Goal: Transaction & Acquisition: Purchase product/service

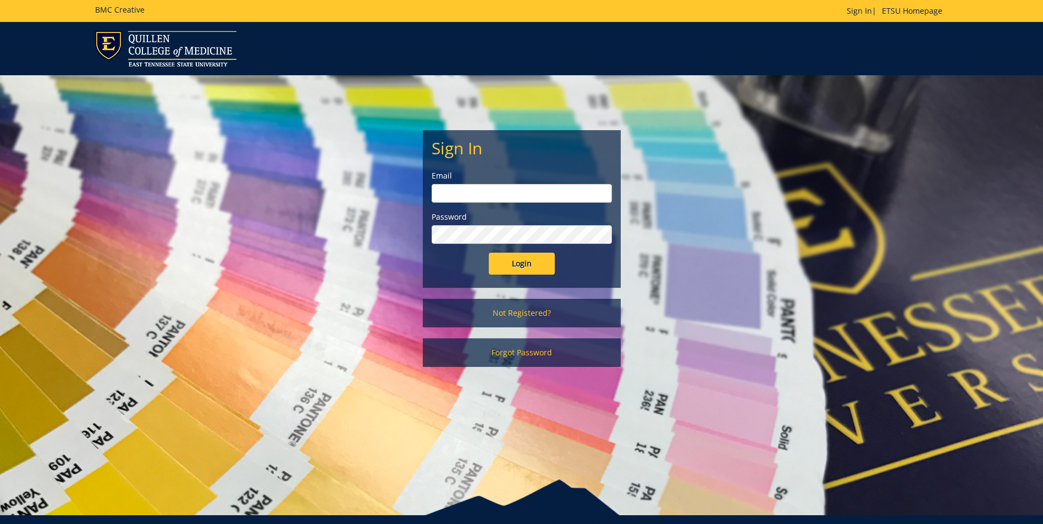
click at [462, 187] on input "email" at bounding box center [522, 193] width 180 height 19
type input "[EMAIL_ADDRESS][DOMAIN_NAME]"
click at [527, 264] on input "Login" at bounding box center [522, 264] width 66 height 22
click at [489, 253] on input "Login" at bounding box center [522, 264] width 66 height 22
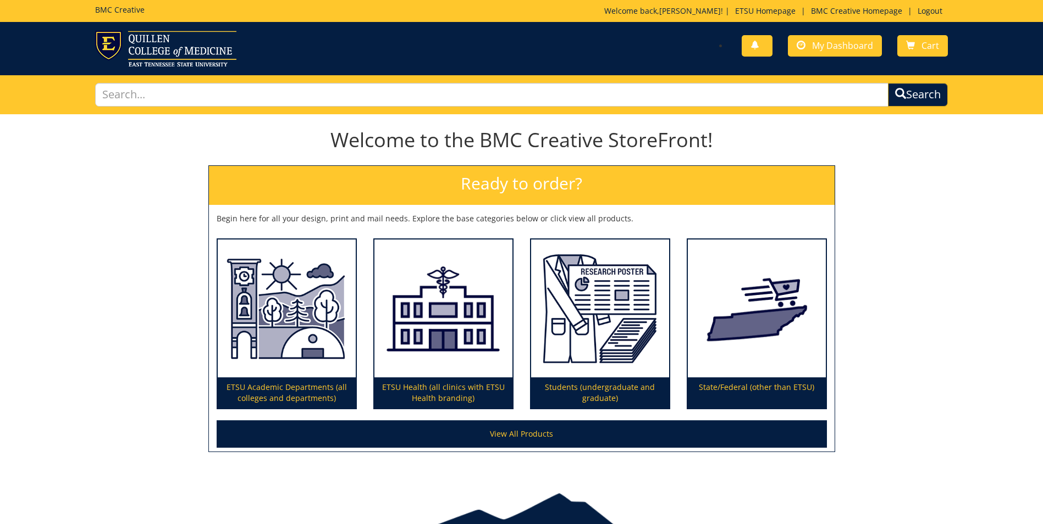
scroll to position [57, 0]
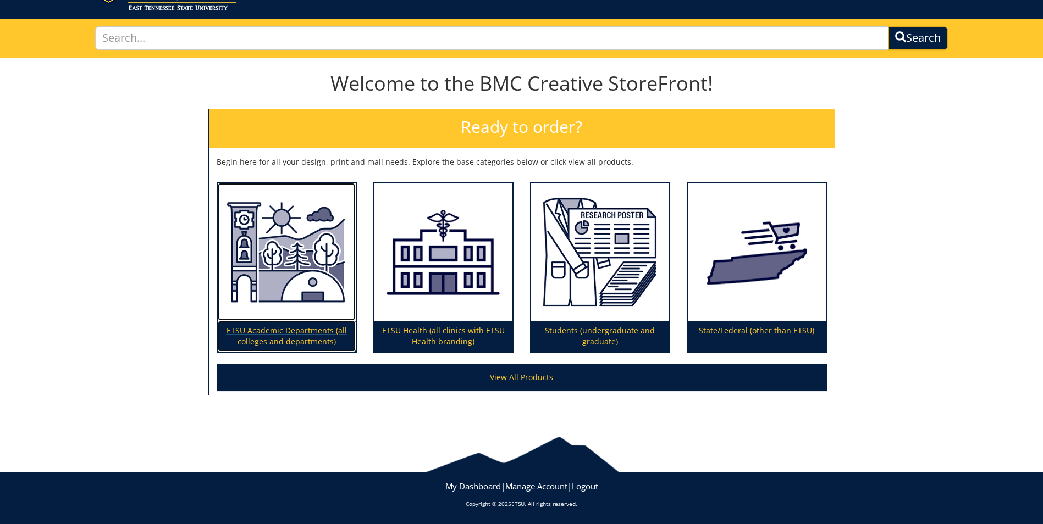
click at [297, 248] on img at bounding box center [287, 252] width 138 height 139
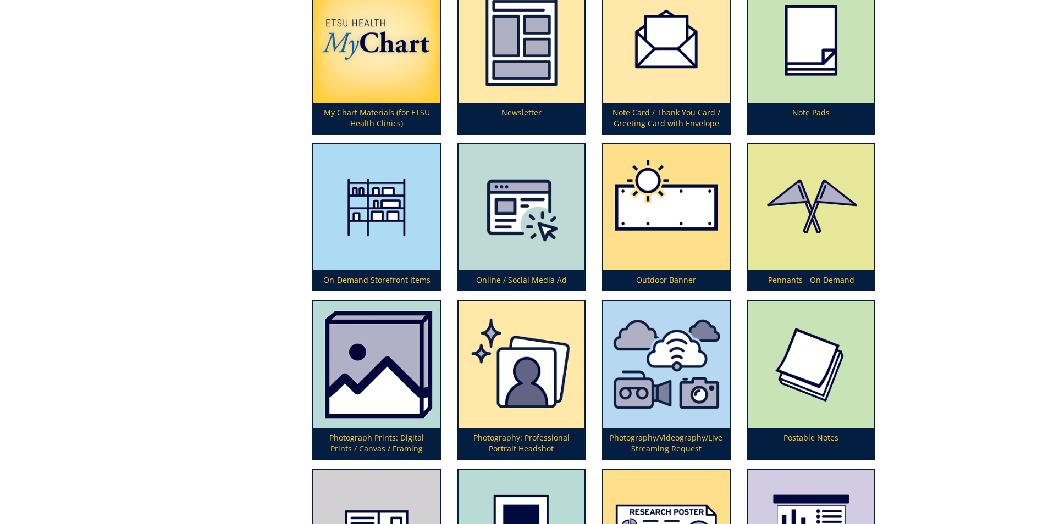
scroll to position [2584, 0]
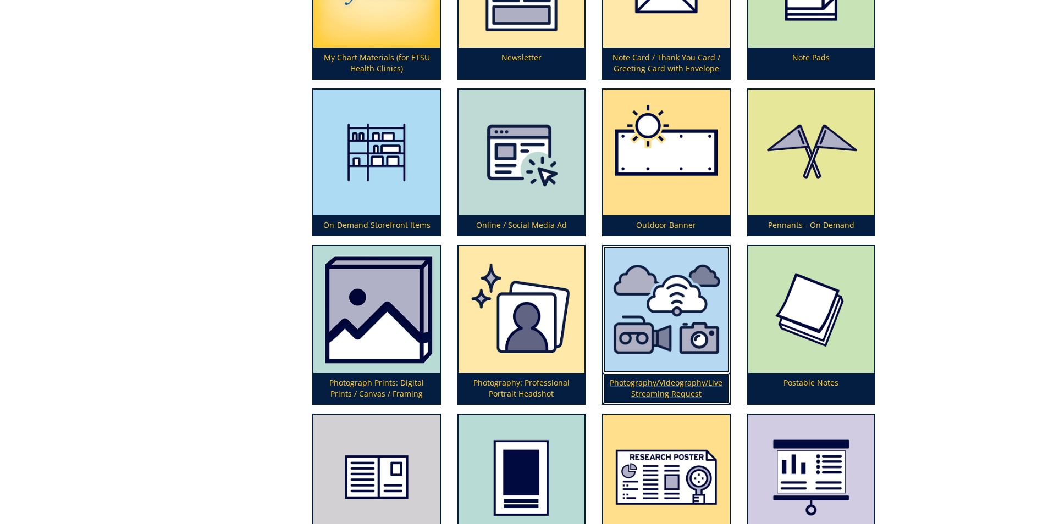
click at [668, 309] on img at bounding box center [666, 309] width 126 height 127
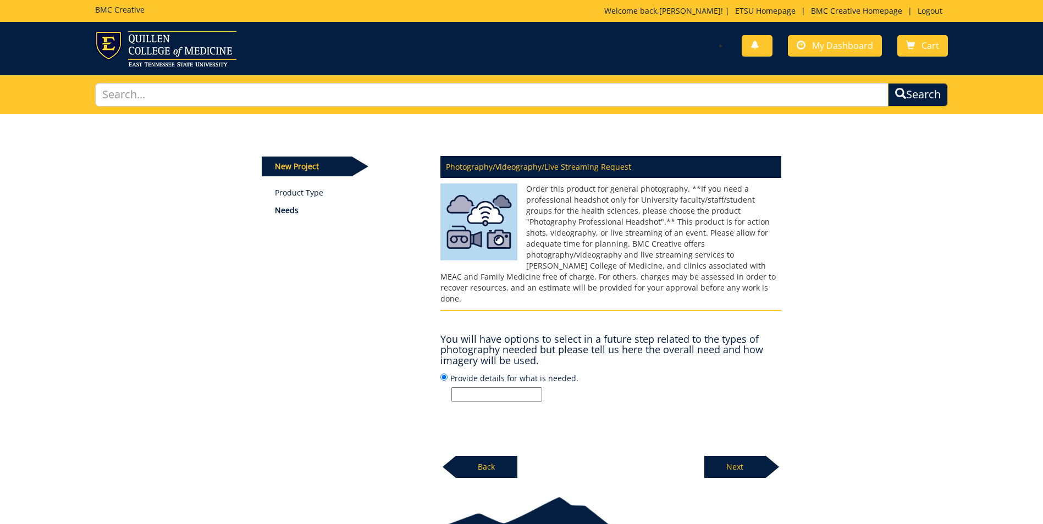
click at [488, 388] on input "Provide details for what is needed." at bounding box center [496, 395] width 91 height 14
type input "Caduceus Awards Dinner"
click at [725, 457] on p "Next" at bounding box center [735, 467] width 62 height 22
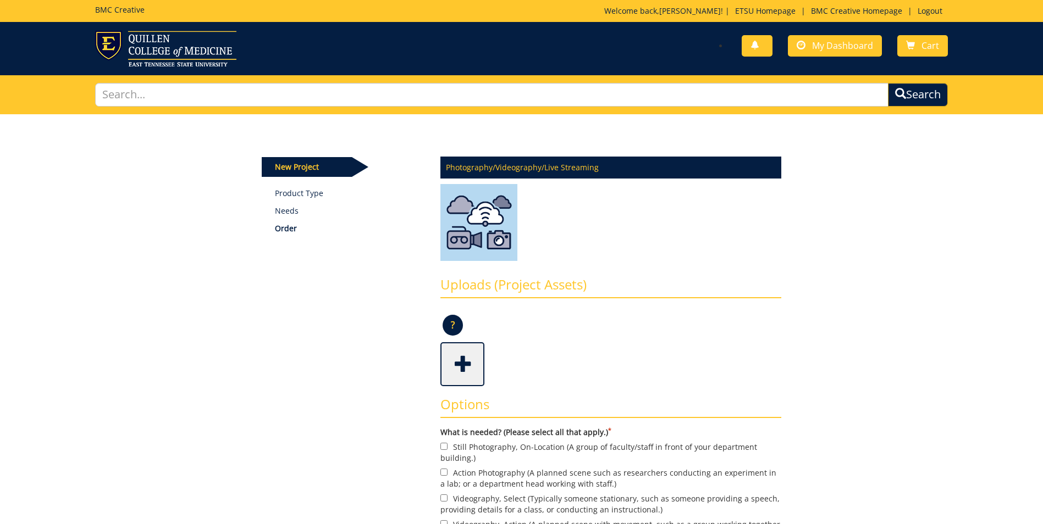
scroll to position [110, 0]
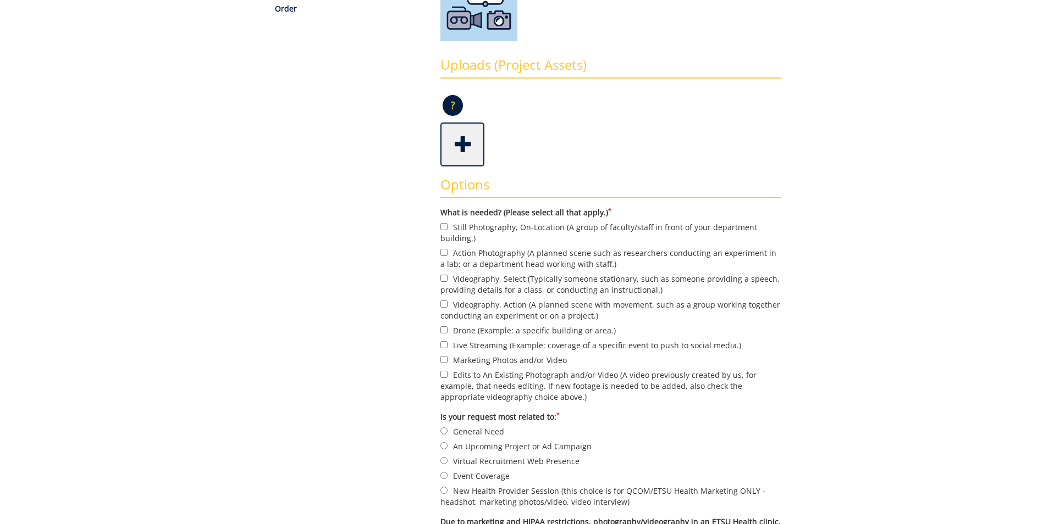
scroll to position [275, 0]
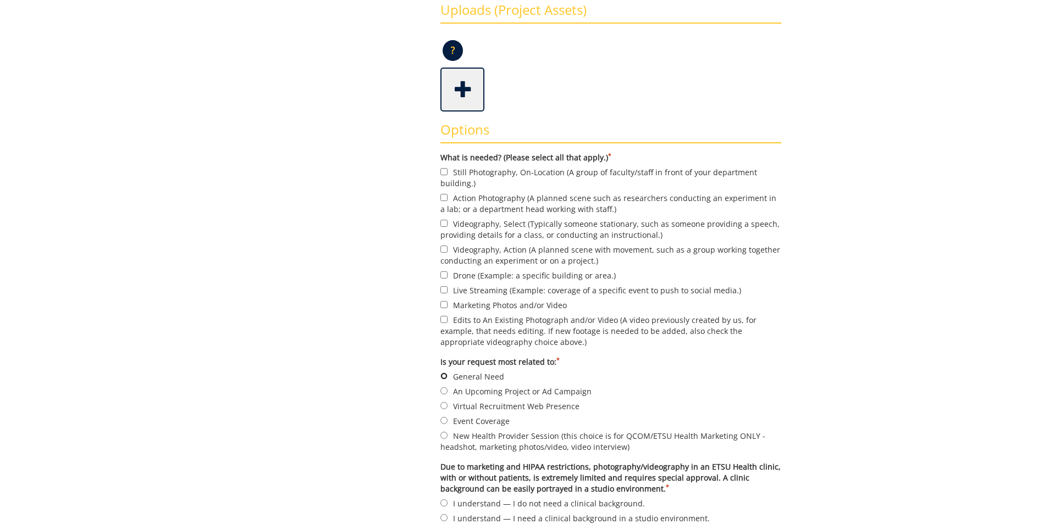
click at [445, 373] on input "General Need" at bounding box center [443, 376] width 7 height 7
radio input "true"
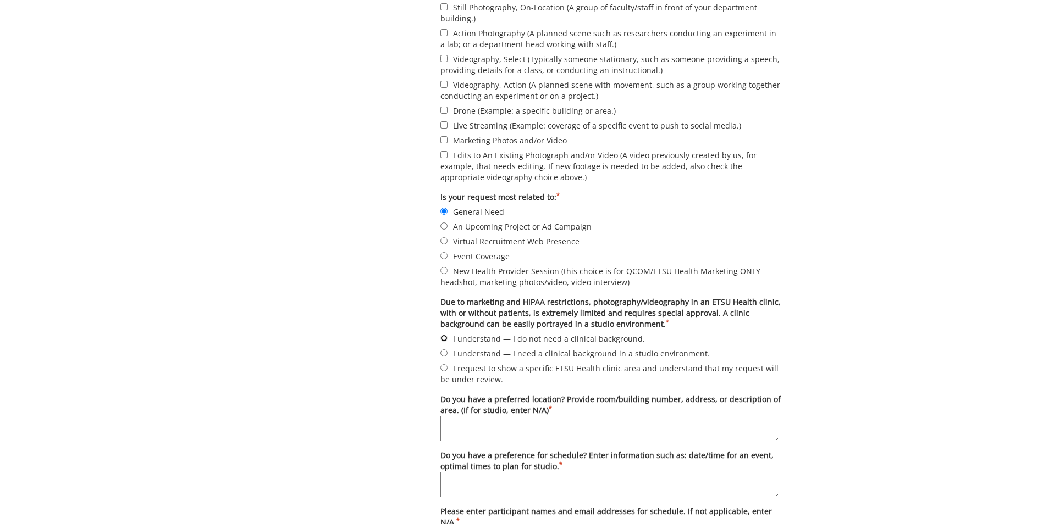
click at [444, 339] on input "I understand — I do not need a clinical background." at bounding box center [443, 338] width 7 height 7
radio input "true"
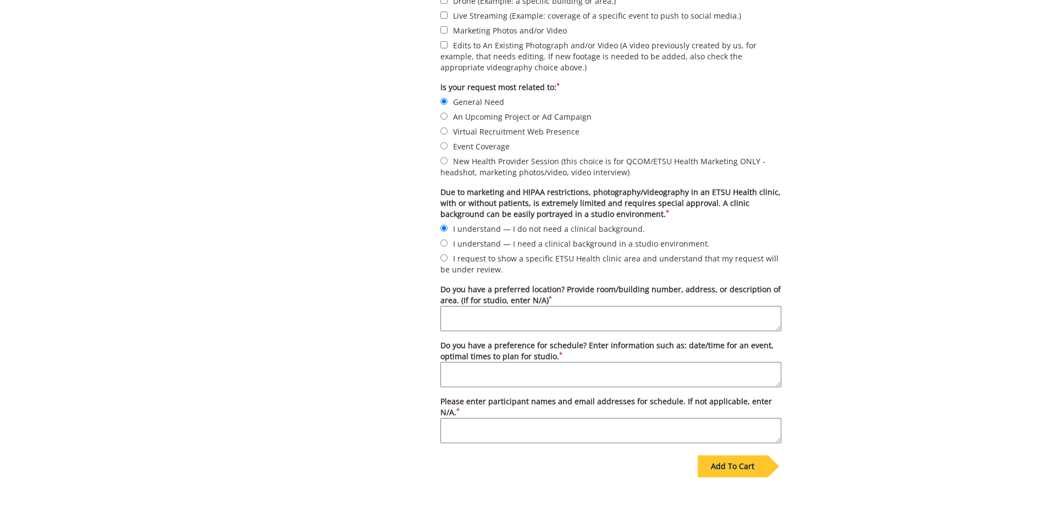
click at [486, 324] on textarea "Do you have a preferred location? Provide room/building number, address, or des…" at bounding box center [610, 318] width 341 height 25
type textarea "The Heritage - [GEOGRAPHIC_DATA]"
click at [468, 372] on textarea "Do you have a preference for schedule? Enter information such as: date/time for…" at bounding box center [610, 374] width 341 height 25
type textarea "Event start time: 6:00 p.m."
click at [460, 427] on textarea "Please enter participant names and email addresses for schedule. If not applica…" at bounding box center [610, 430] width 341 height 25
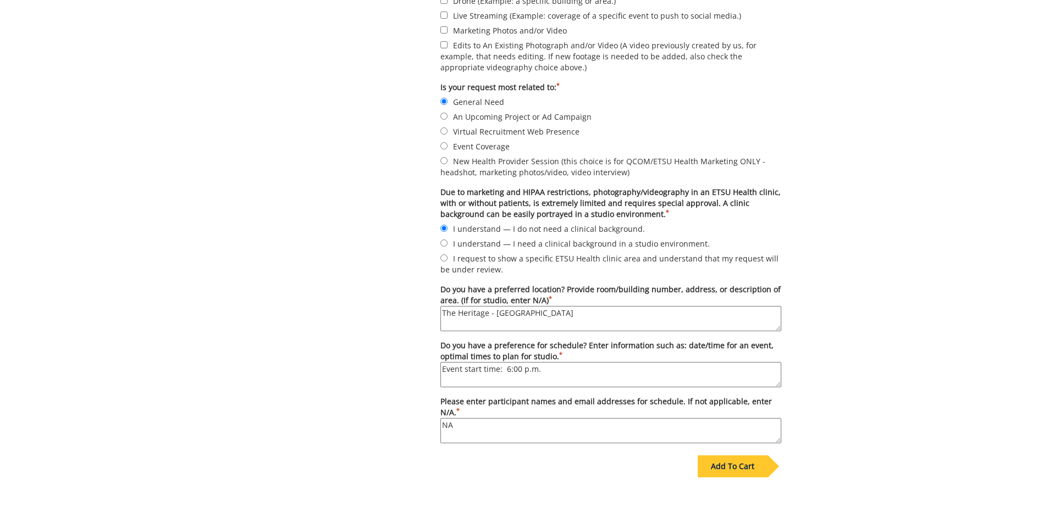
type textarea "N"
type textarea "t"
type textarea "TBD"
click at [739, 469] on div "Add To Cart" at bounding box center [733, 467] width 70 height 22
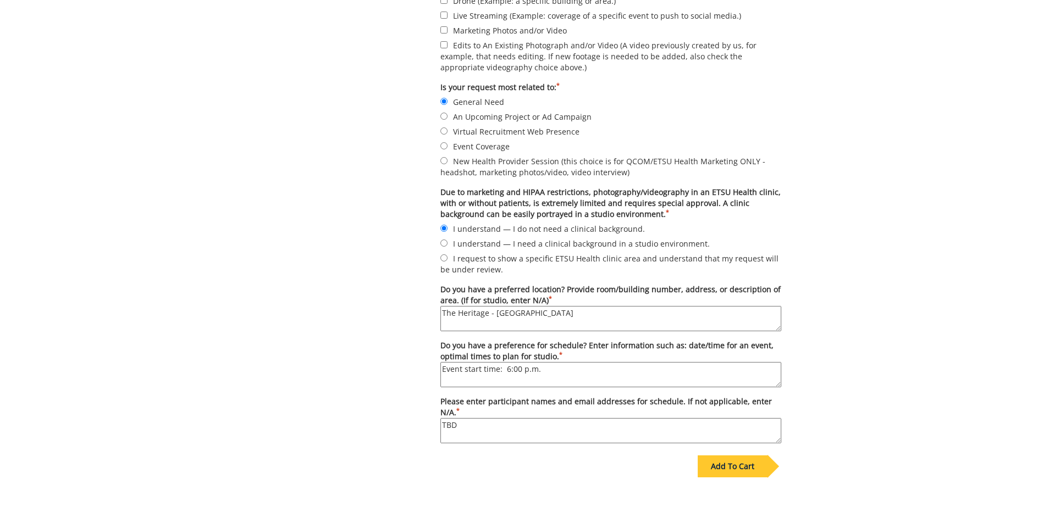
click at [728, 469] on div "Add To Cart" at bounding box center [733, 467] width 70 height 22
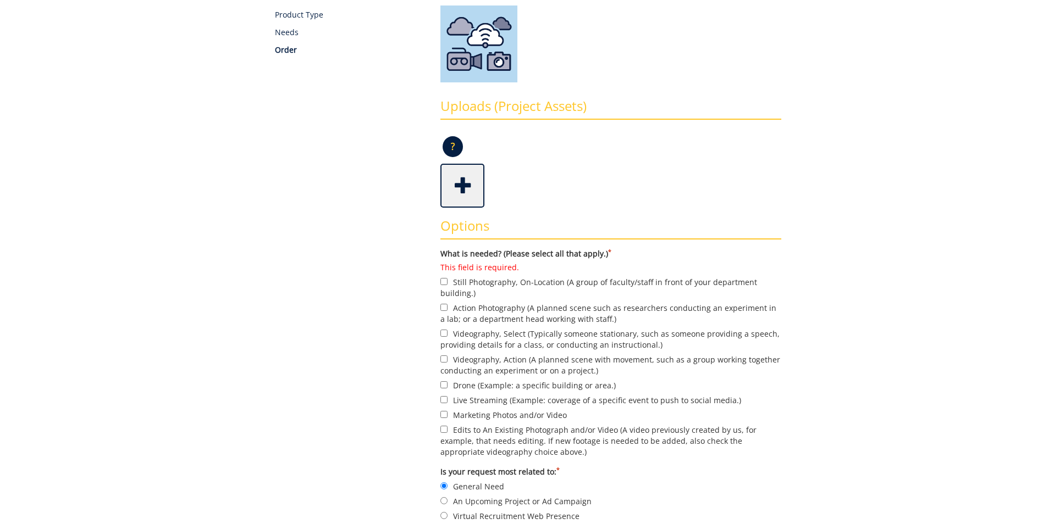
scroll to position [124, 0]
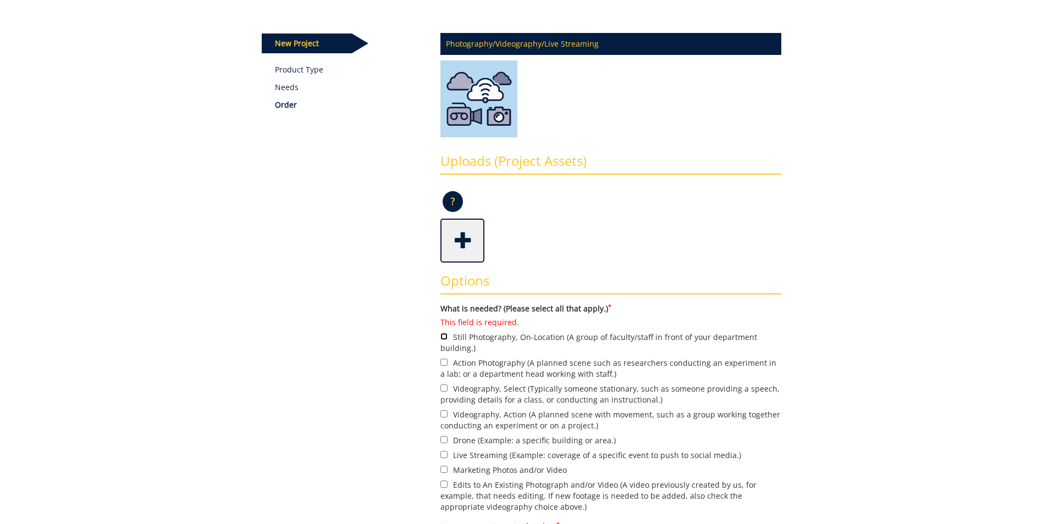
click at [443, 338] on input "This field is required. Still Photography, On-Location (A group of faculty/staf…" at bounding box center [443, 336] width 7 height 7
checkbox input "true"
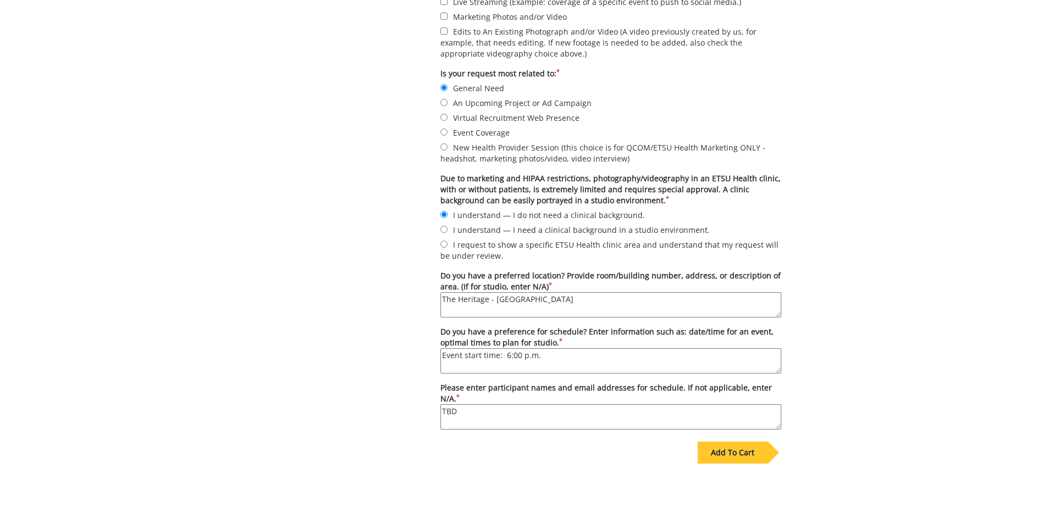
scroll to position [665, 0]
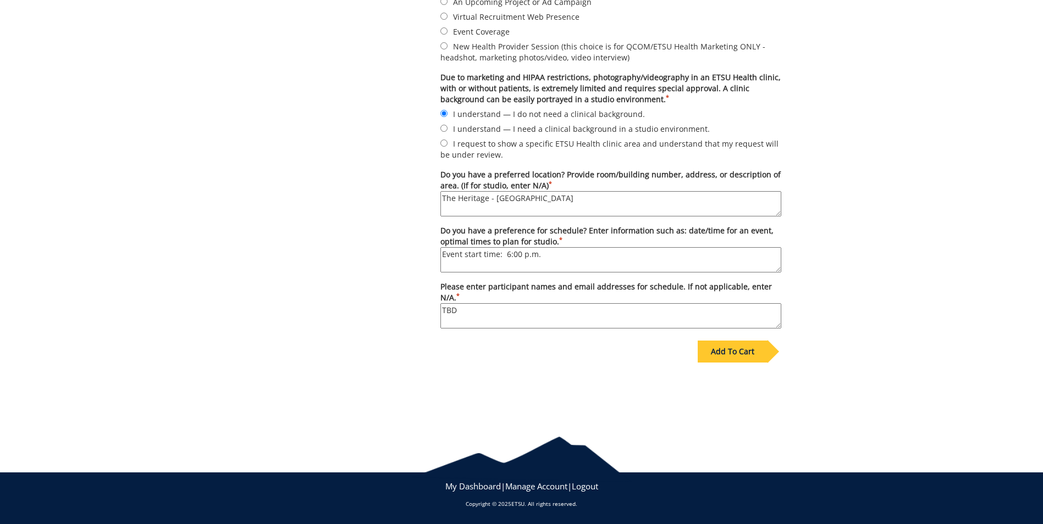
click at [734, 359] on div "Add To Cart" at bounding box center [733, 352] width 70 height 22
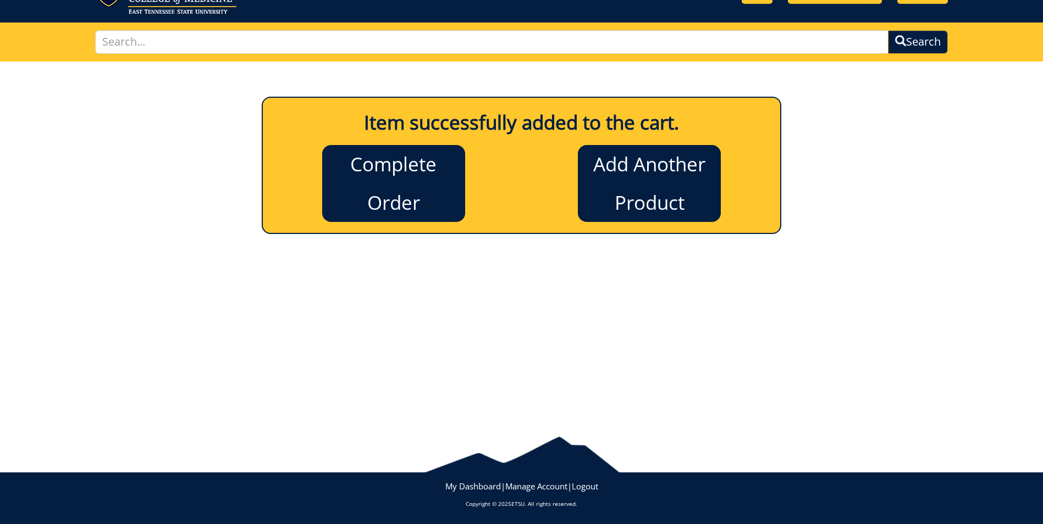
scroll to position [53, 0]
click at [407, 196] on link "Complete Order" at bounding box center [393, 183] width 143 height 77
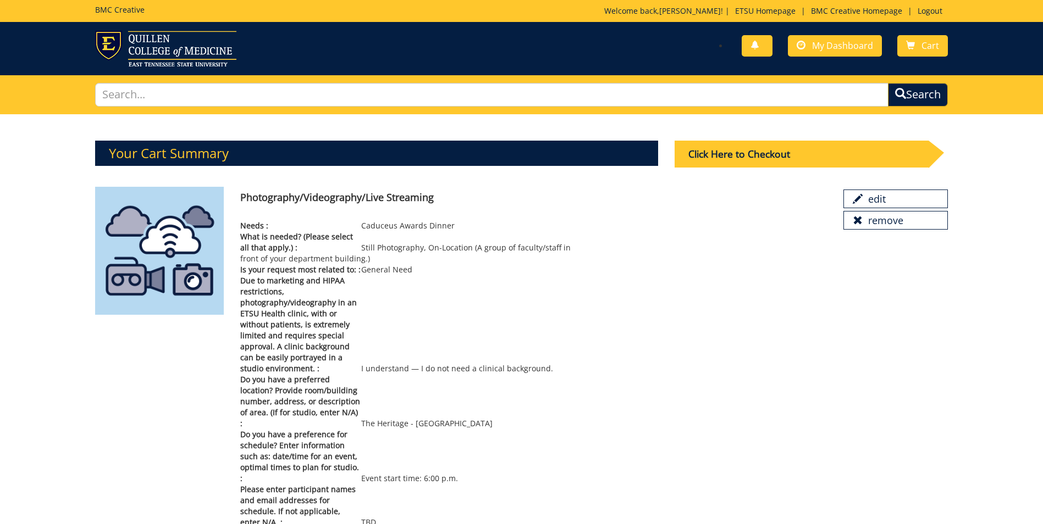
scroll to position [97, 0]
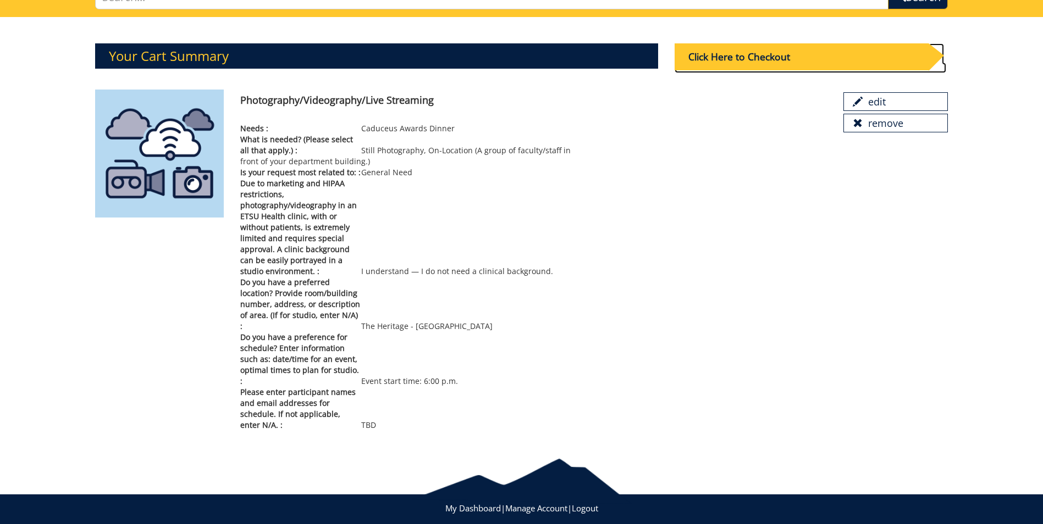
click at [782, 64] on div "Click Here to Checkout" at bounding box center [801, 56] width 254 height 27
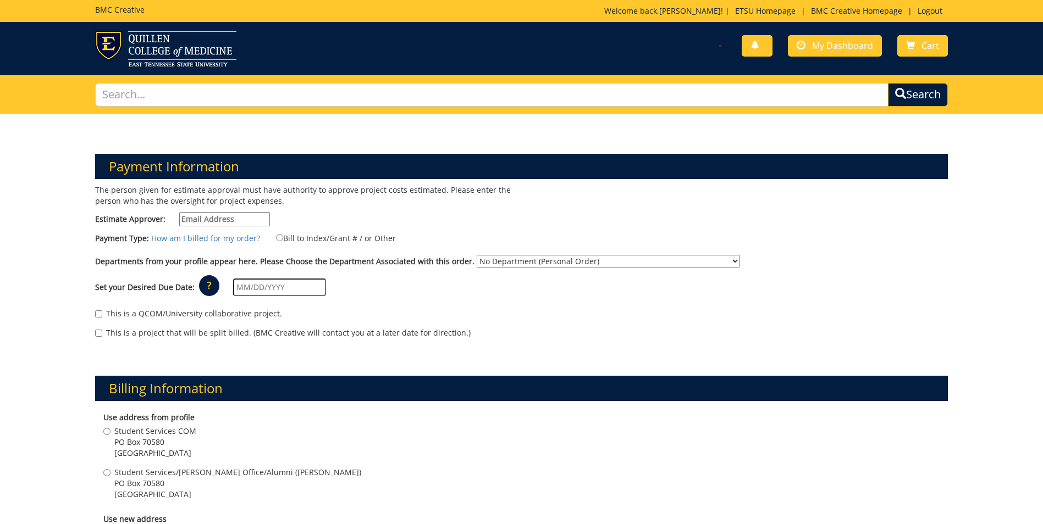
click at [256, 222] on input "Estimate Approver:" at bounding box center [224, 219] width 91 height 14
type input "crabtrej@etsu.edu"
type input "03/13/2026"
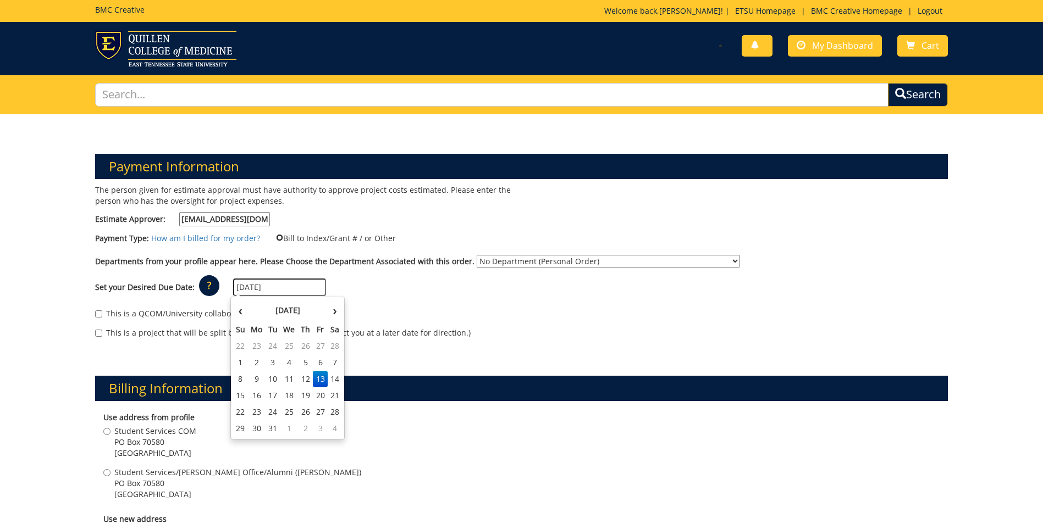
click at [277, 238] on input "Bill to Index/Grant # / or Other" at bounding box center [279, 237] width 7 height 7
radio input "true"
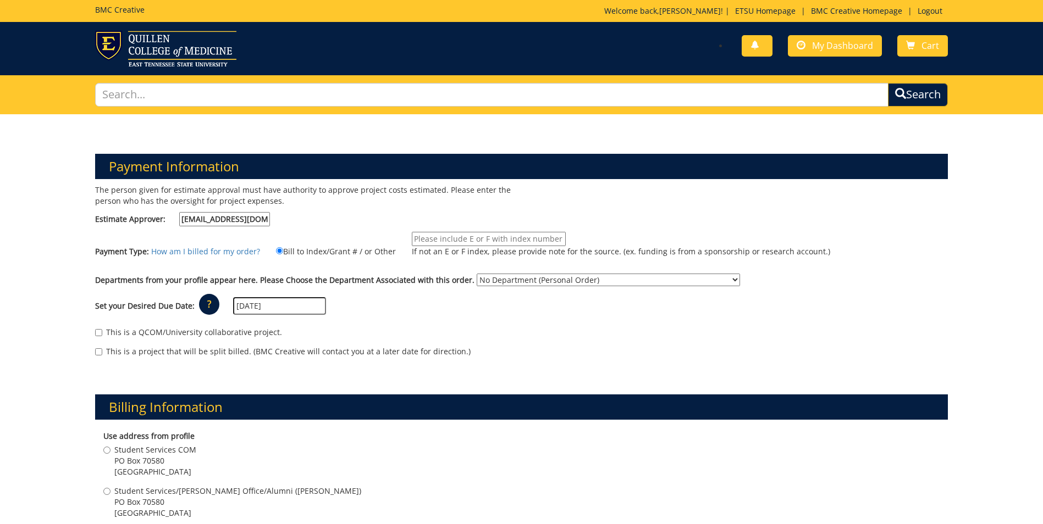
click at [501, 236] on input "If not an E or F index, please provide note for the source. (ex. funding is fro…" at bounding box center [489, 239] width 154 height 14
type input "E34720"
click at [549, 285] on select "No Department (Personal Order) Student Affairs COM Student Services/Dean's Offi…" at bounding box center [608, 280] width 263 height 13
select select "171"
click at [477, 274] on select "No Department (Personal Order) Student Affairs COM Student Services/Dean's Offi…" at bounding box center [608, 280] width 263 height 13
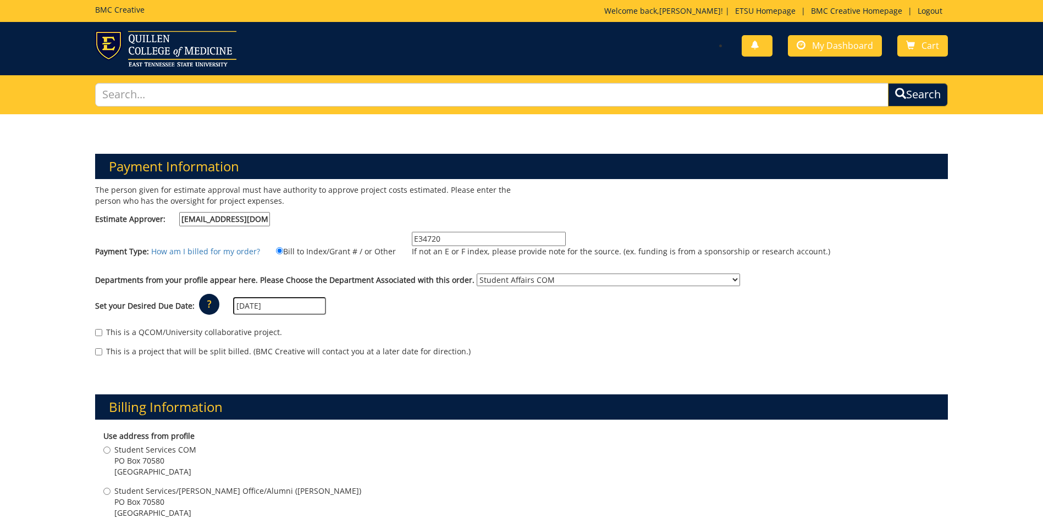
click at [289, 302] on input "03/13/2026" at bounding box center [279, 306] width 93 height 18
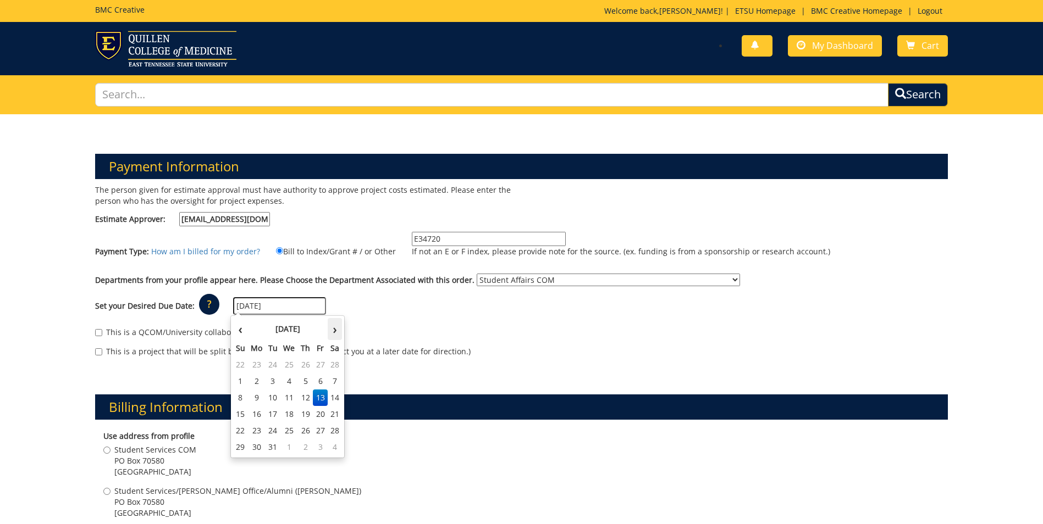
click at [330, 328] on th "›" at bounding box center [335, 329] width 14 height 22
click at [305, 399] on td "16" at bounding box center [305, 398] width 15 height 16
type input "04/16/2026"
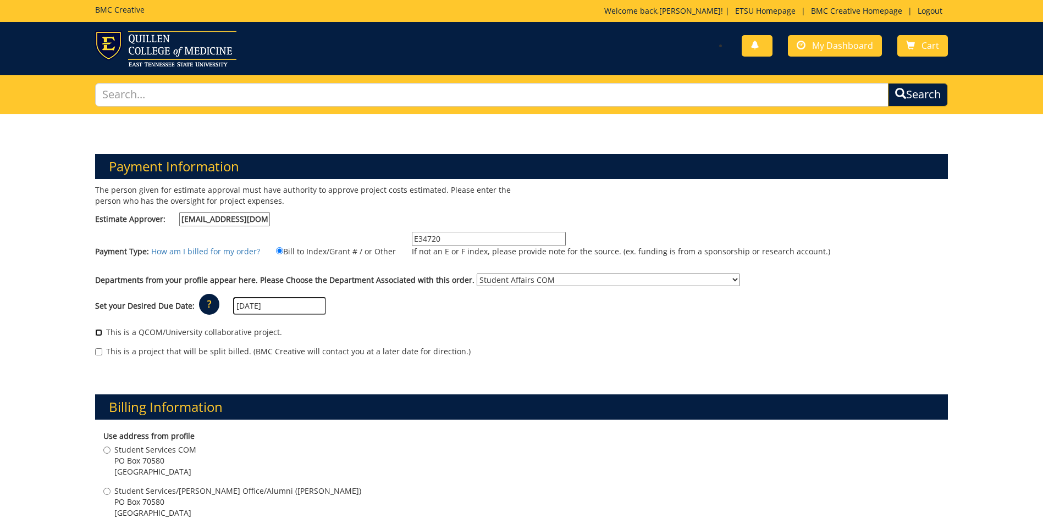
click at [101, 332] on input "This is a QCOM/University collaborative project." at bounding box center [98, 332] width 7 height 7
checkbox input "true"
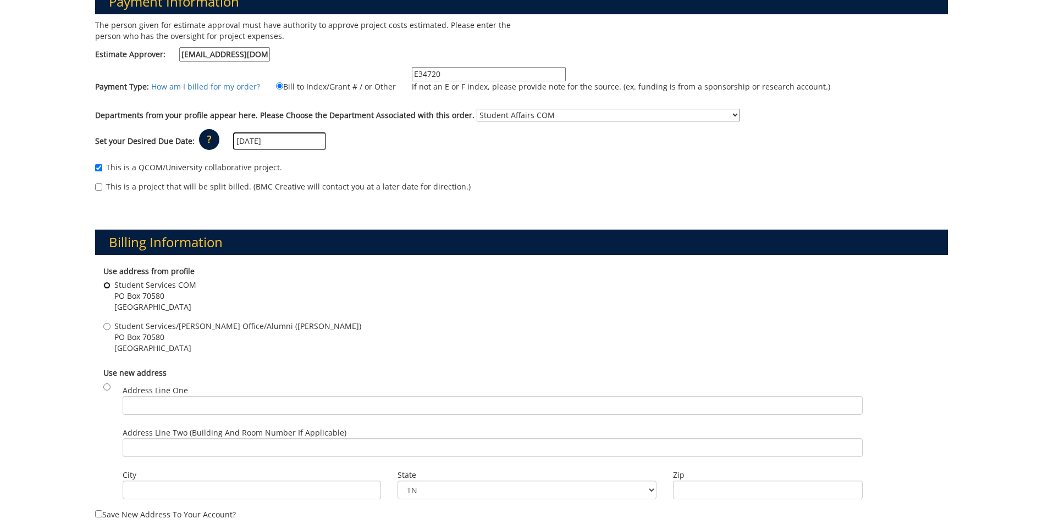
click at [107, 287] on input "Student Services COM PO Box 70580 Johnson City , TN 37614" at bounding box center [106, 285] width 7 height 7
radio input "true"
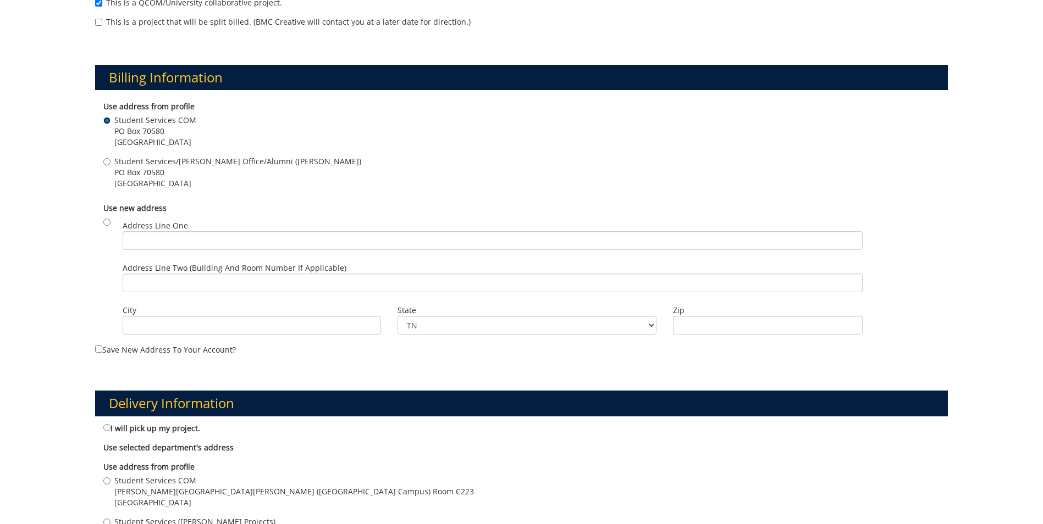
scroll to position [495, 0]
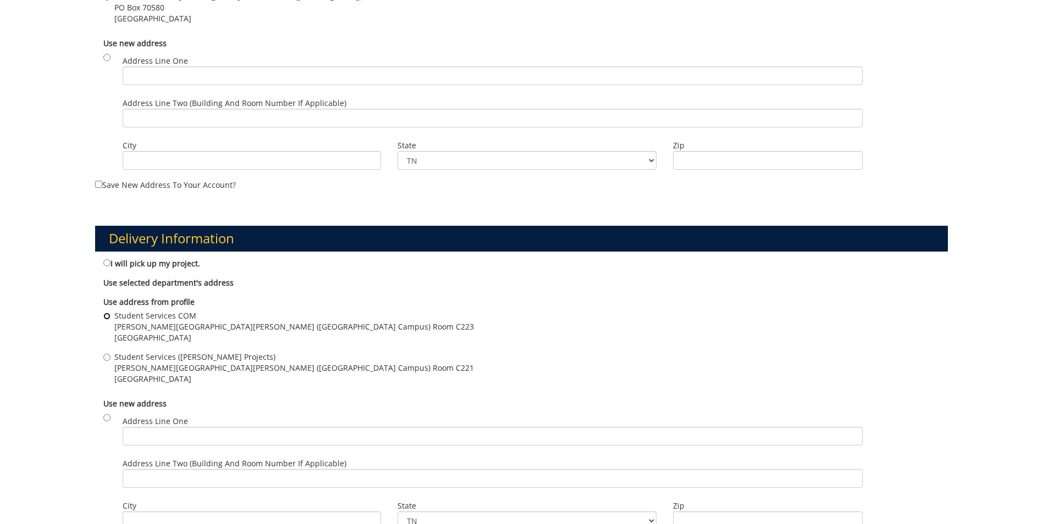
click at [104, 314] on input "Student Services COM Stanton-Gerber Hall (VA Campus) Room C223 Johnson City , T…" at bounding box center [106, 316] width 7 height 7
radio input "true"
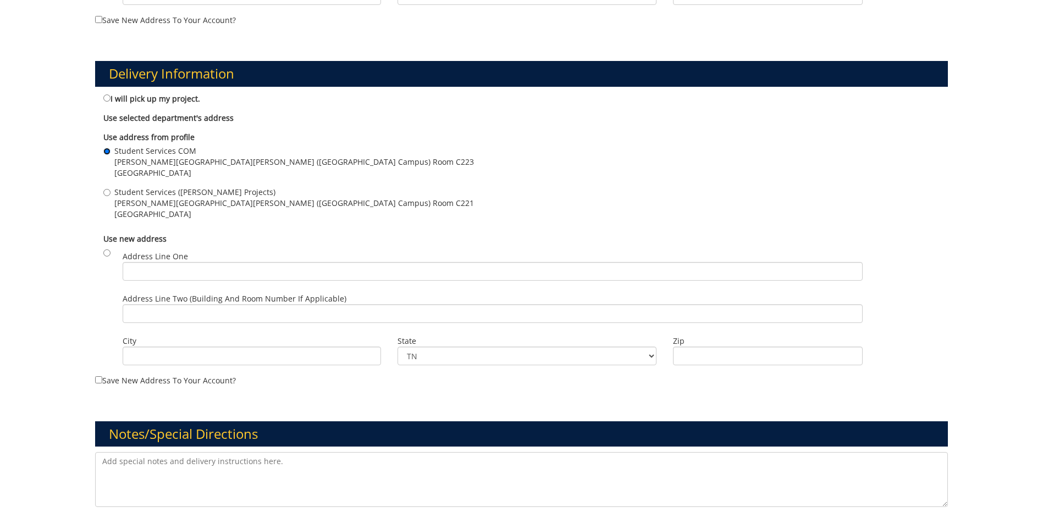
scroll to position [825, 0]
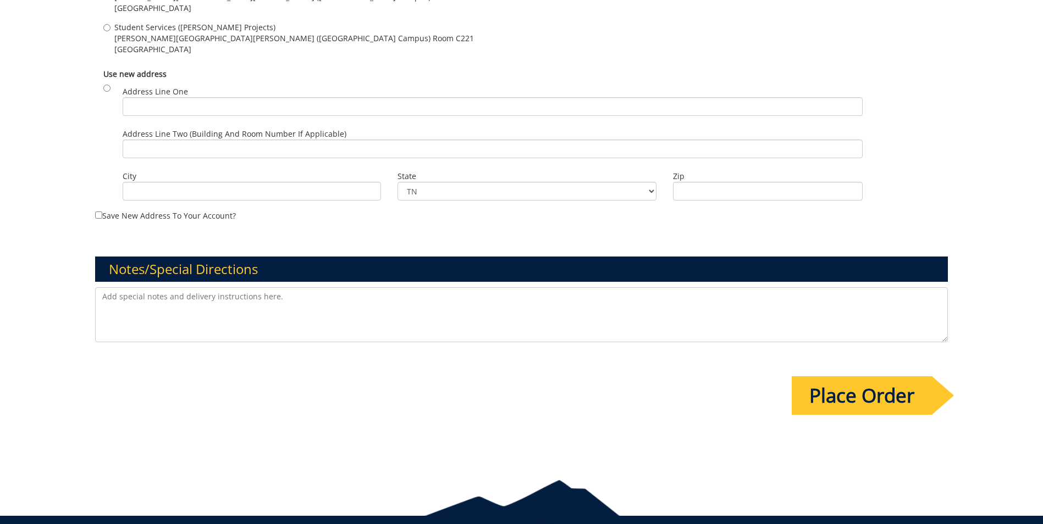
click at [842, 400] on input "Place Order" at bounding box center [862, 396] width 140 height 38
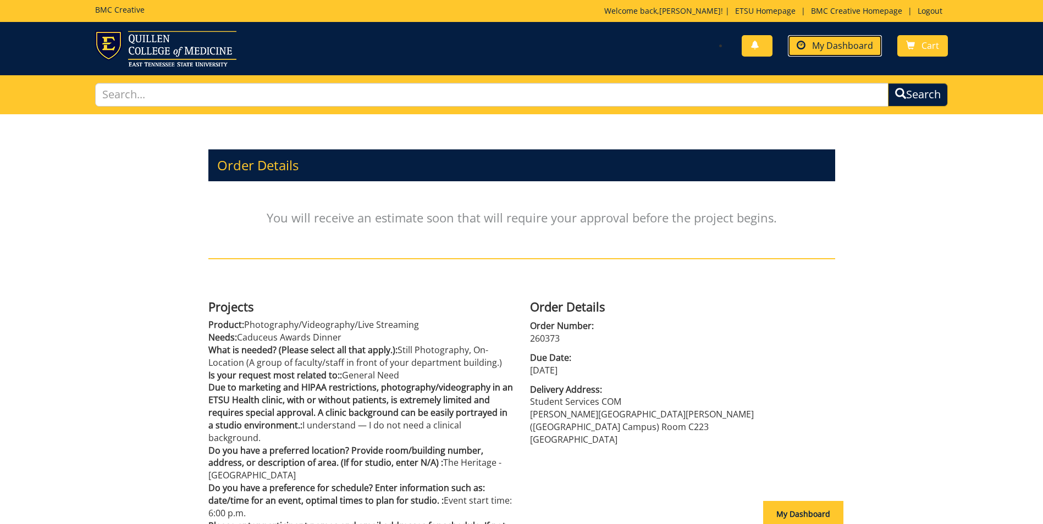
click at [825, 40] on span "My Dashboard" at bounding box center [842, 46] width 61 height 12
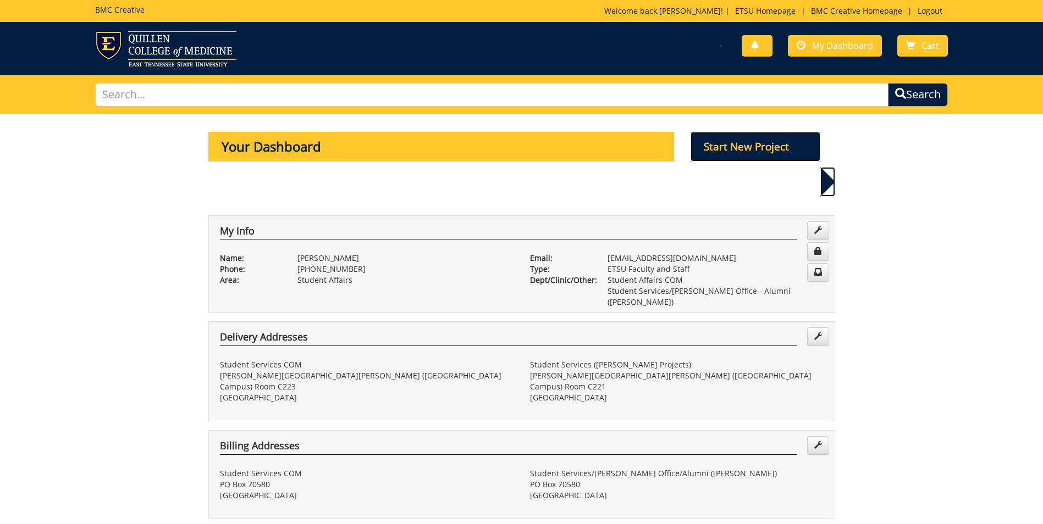
click at [771, 147] on p "Start New Project" at bounding box center [755, 147] width 130 height 30
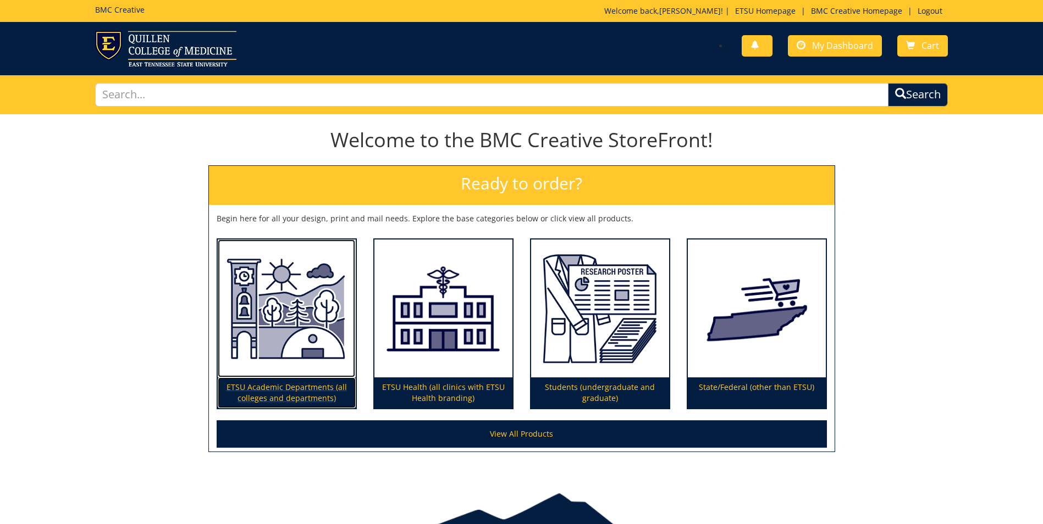
click at [322, 285] on img at bounding box center [287, 309] width 138 height 139
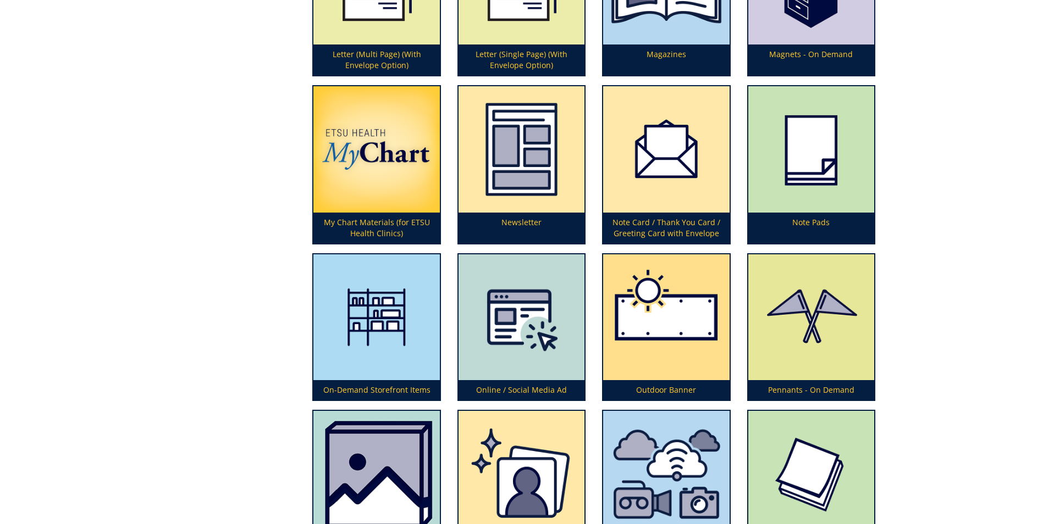
scroll to position [2639, 0]
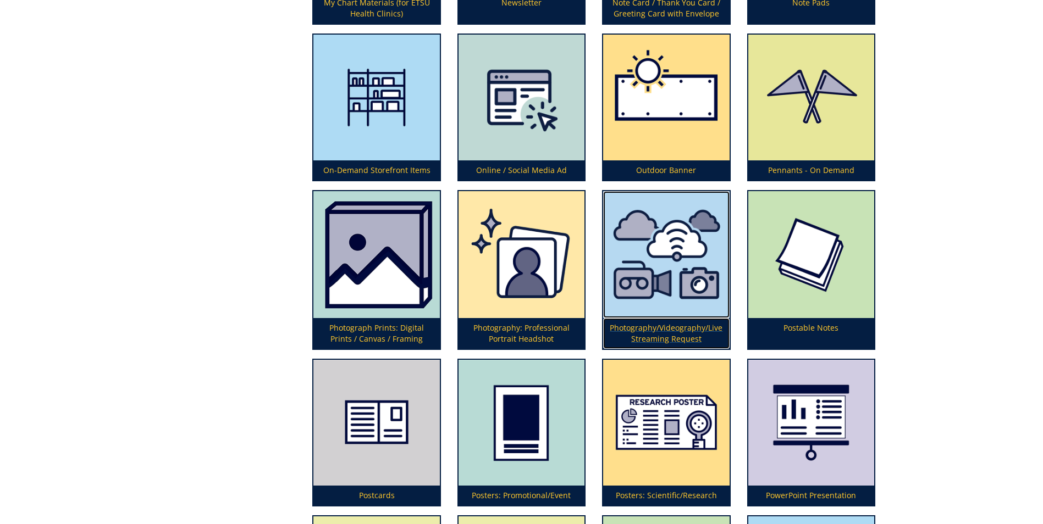
click at [659, 286] on img at bounding box center [666, 254] width 126 height 127
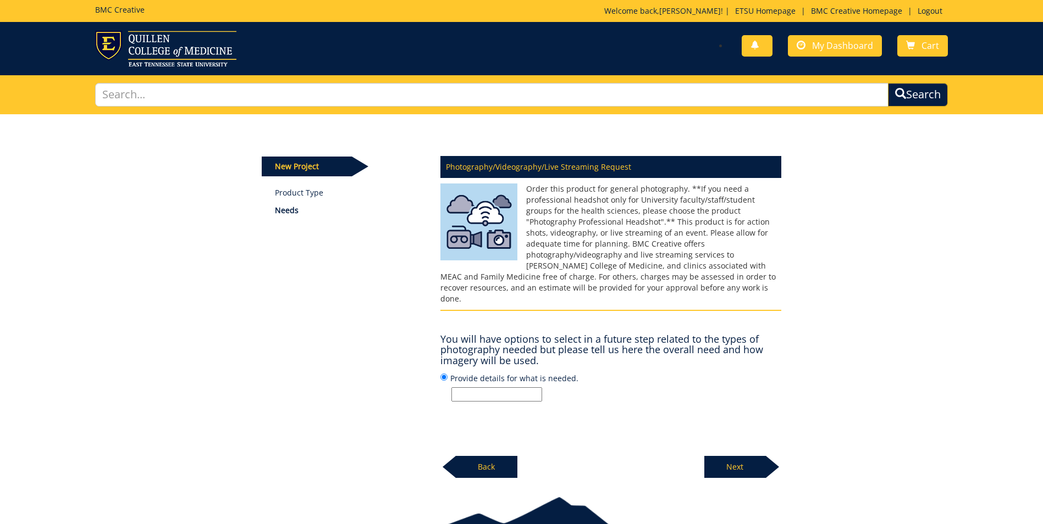
click at [498, 388] on input "Provide details for what is needed." at bounding box center [496, 395] width 91 height 14
type input "c"
type input "Clinician Dinner"
click at [735, 456] on p "Next" at bounding box center [735, 467] width 62 height 22
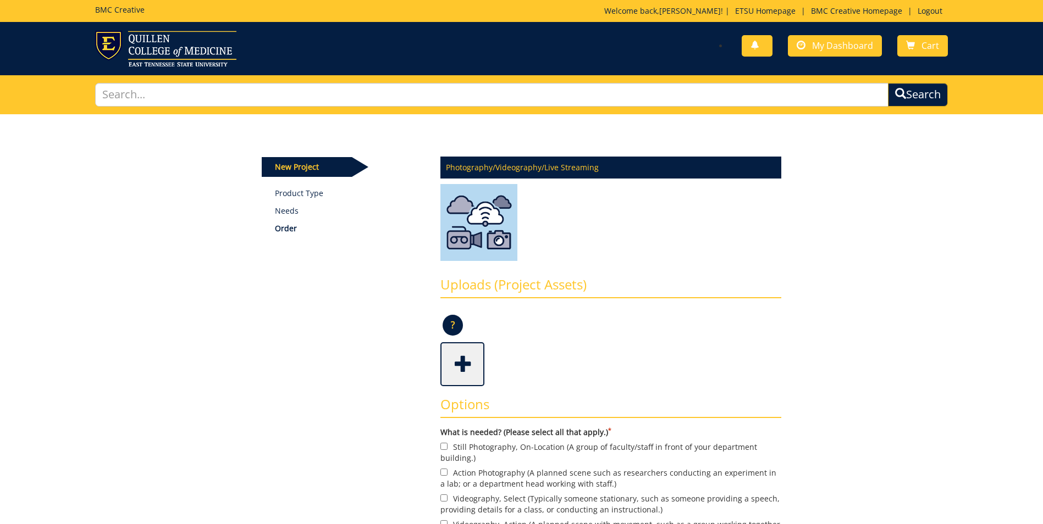
scroll to position [110, 0]
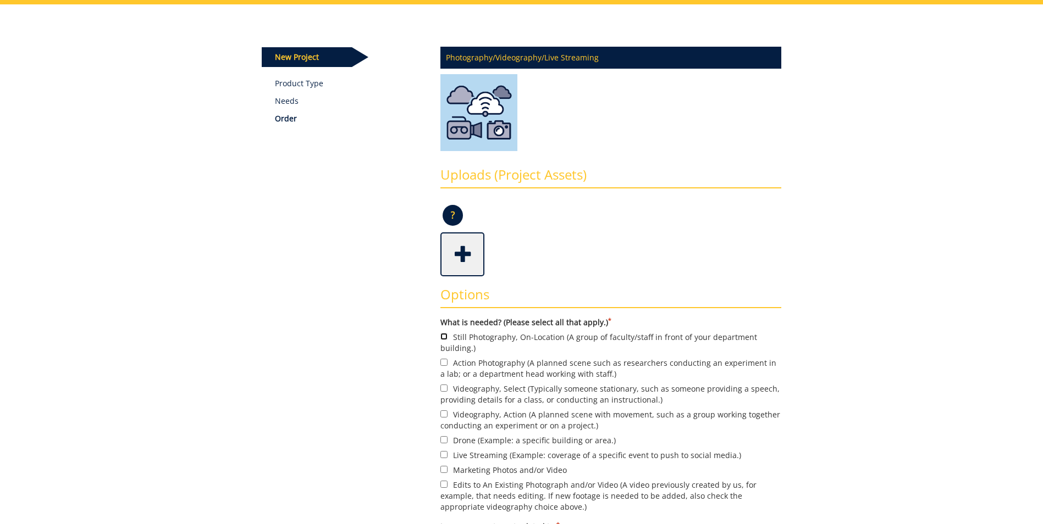
click at [443, 337] on input "Still Photography, On-Location (A group of faculty/staff in front of your depar…" at bounding box center [443, 336] width 7 height 7
checkbox input "true"
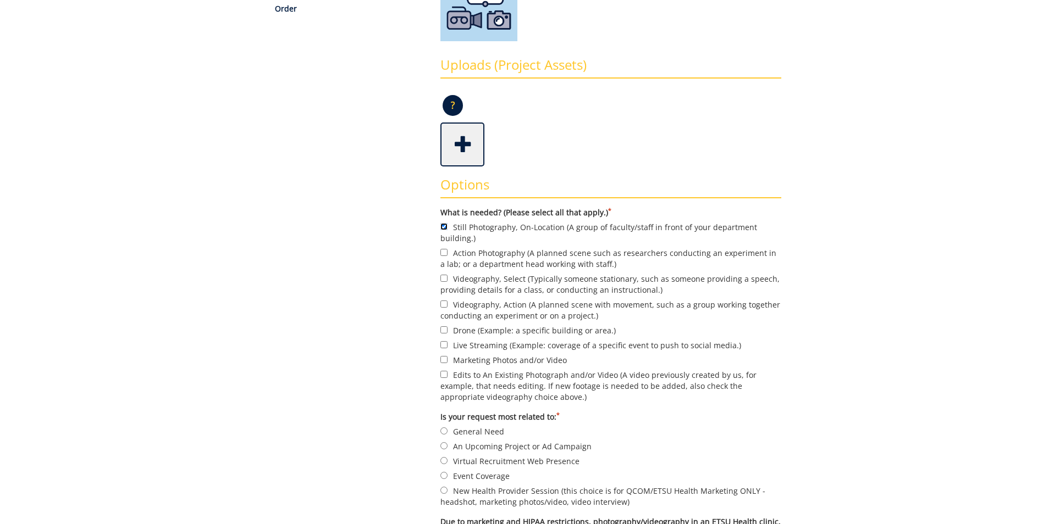
scroll to position [275, 0]
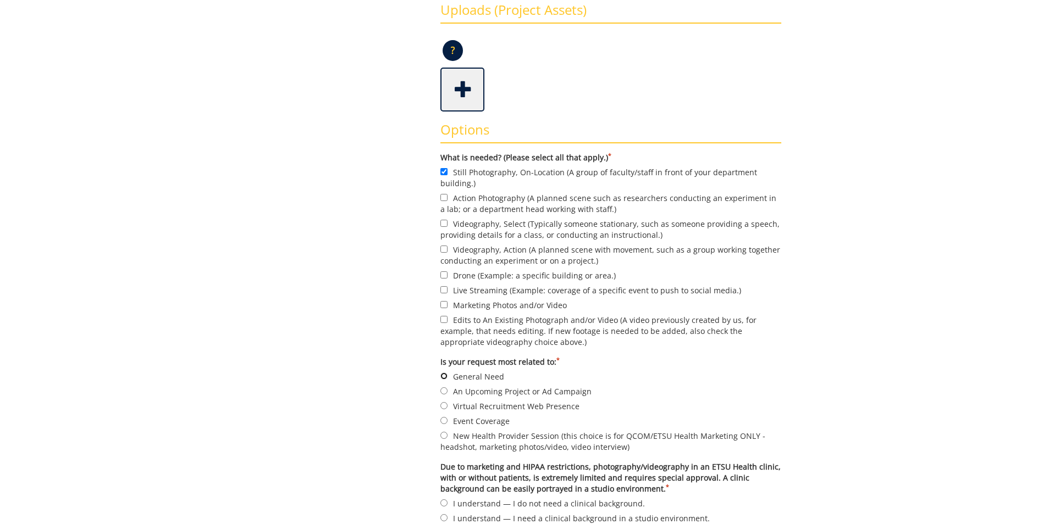
click at [444, 377] on input "General Need" at bounding box center [443, 376] width 7 height 7
radio input "true"
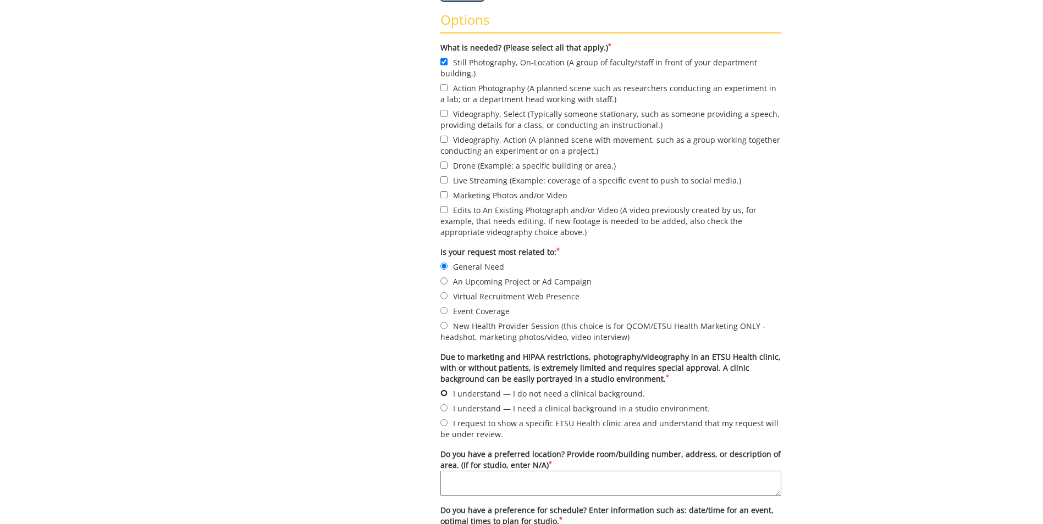
click at [443, 392] on input "I understand — I do not need a clinical background." at bounding box center [443, 393] width 7 height 7
radio input "true"
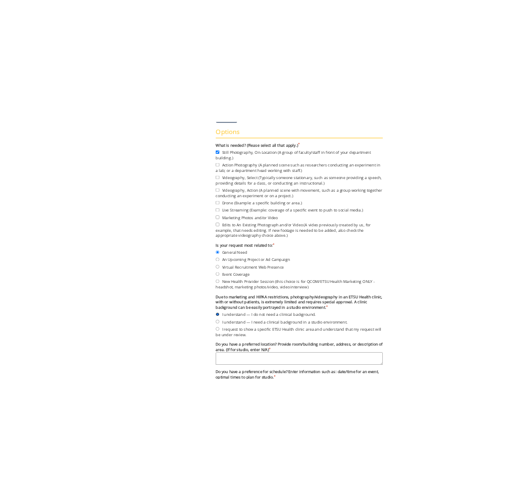
scroll to position [550, 0]
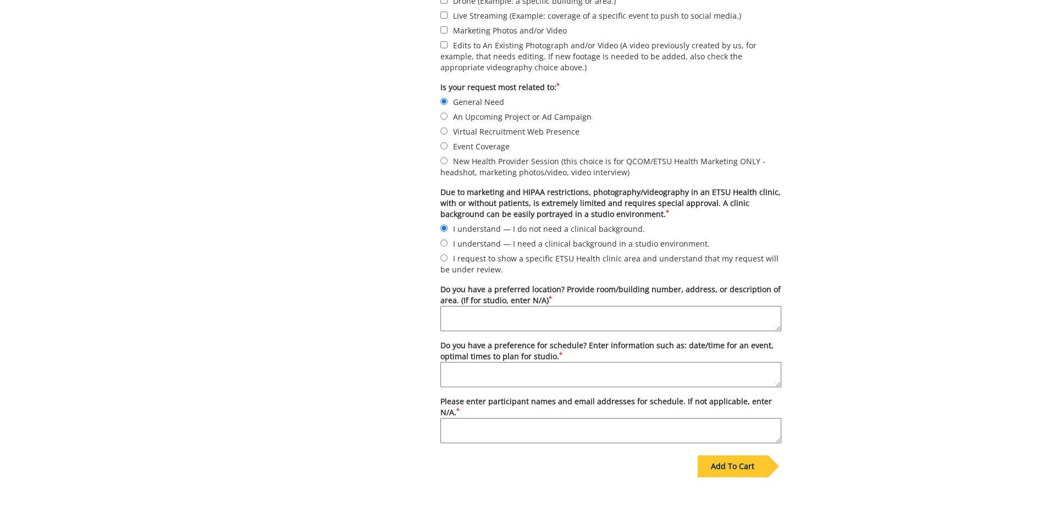
click at [492, 325] on textarea "Do you have a preferred location? Provide room/building number, address, or des…" at bounding box center [610, 318] width 341 height 25
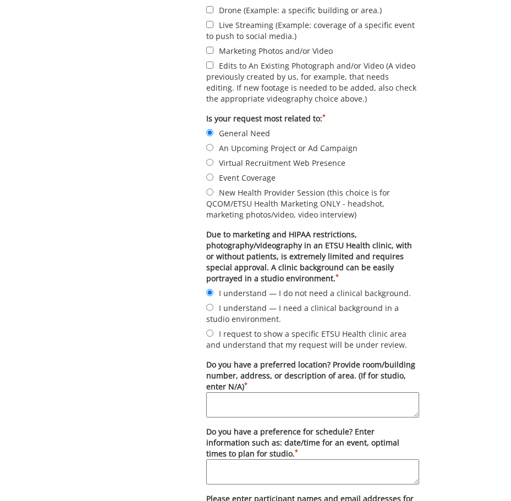
scroll to position [660, 0]
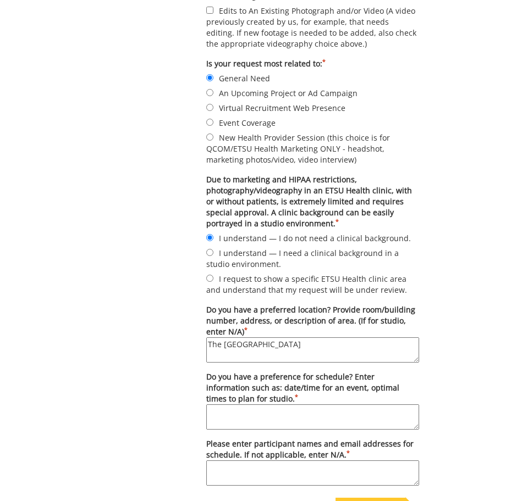
type textarea "The Carnegie Soldiers Ballroom"
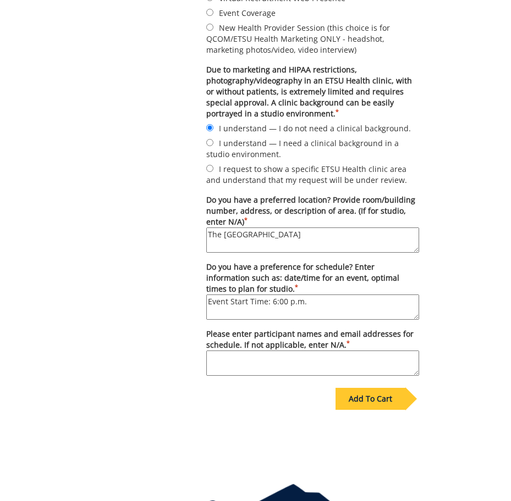
scroll to position [825, 0]
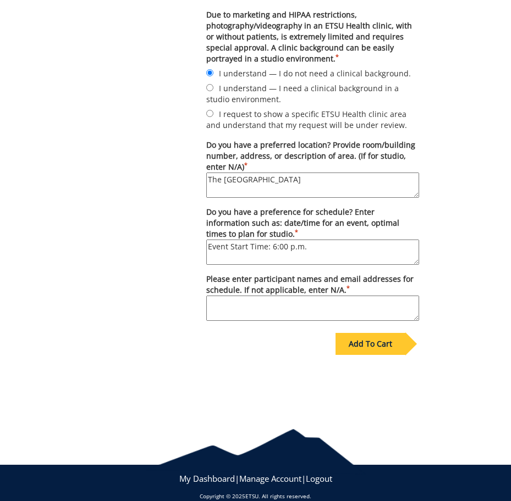
type textarea "Event Start Time: 6:00 p.m."
click at [322, 300] on textarea "Please enter participant names and email addresses for schedule. If not applica…" at bounding box center [312, 308] width 213 height 25
type textarea "n/a"
click at [373, 345] on div "Add To Cart" at bounding box center [370, 344] width 70 height 22
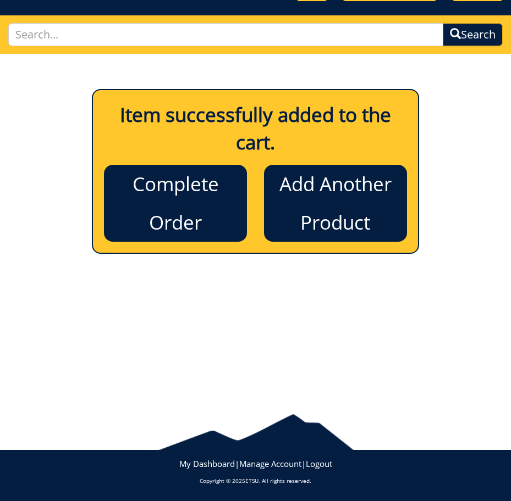
scroll to position [97, 0]
click at [161, 204] on link "Complete Order" at bounding box center [175, 203] width 143 height 77
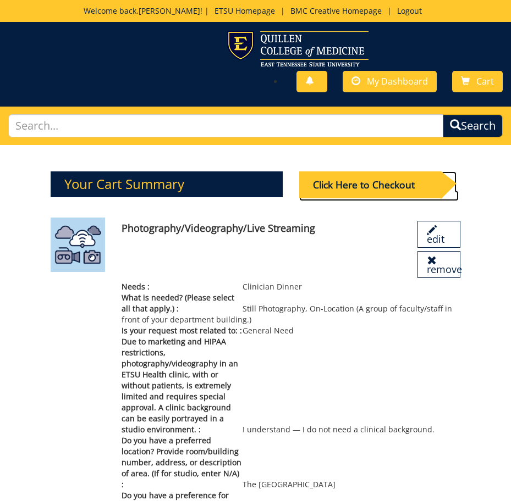
click at [358, 187] on div "Click Here to Checkout" at bounding box center [370, 185] width 142 height 27
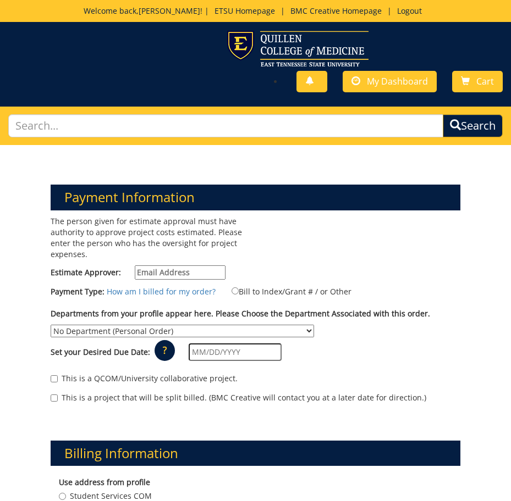
click at [203, 266] on input "Estimate Approver:" at bounding box center [180, 273] width 91 height 14
type input "crabtrej@etsu.edu"
type input "04/16/2026"
click at [231, 290] on input "Bill to Index/Grant # / or Other" at bounding box center [234, 290] width 7 height 7
radio input "true"
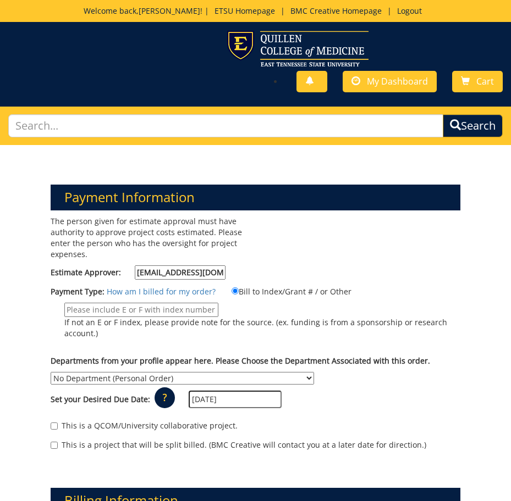
click at [183, 312] on input "If not an E or F index, please provide note for the source. (ex. funding is fro…" at bounding box center [141, 310] width 154 height 14
type input "E34720"
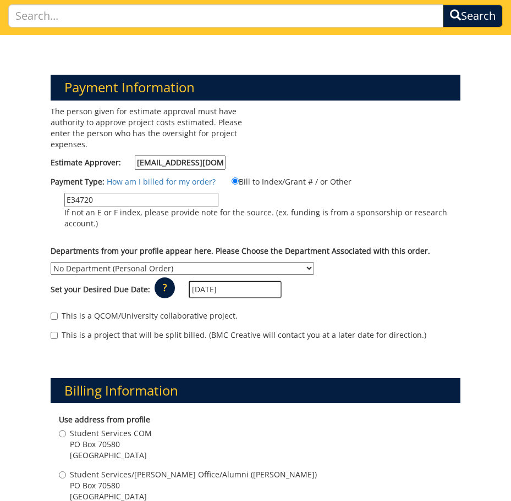
click at [210, 267] on select "No Department (Personal Order) Student Affairs COM Student Services/Dean's Offi…" at bounding box center [182, 268] width 263 height 13
select select "171"
click at [51, 262] on select "No Department (Personal Order) Student Affairs COM Student Services/Dean's Offi…" at bounding box center [182, 268] width 263 height 13
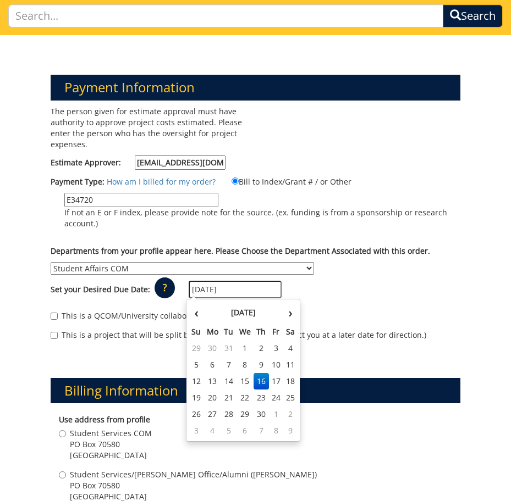
click at [262, 292] on input "04/16/2026" at bounding box center [235, 290] width 93 height 18
click at [193, 313] on th "‹" at bounding box center [196, 313] width 15 height 22
click at [193, 312] on th "‹" at bounding box center [196, 313] width 15 height 22
click at [262, 417] on td "26" at bounding box center [260, 414] width 15 height 16
type input "[DATE]"
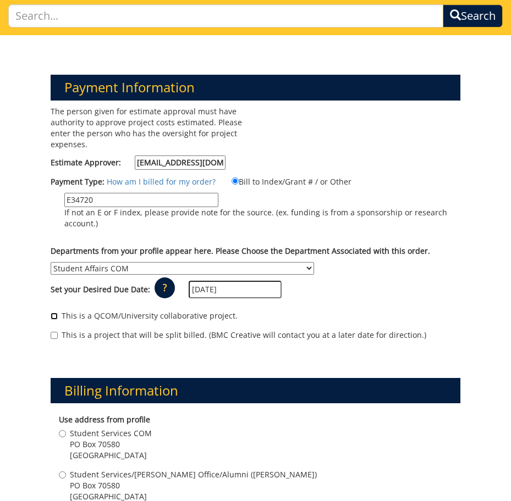
click at [54, 318] on input "This is a QCOM/University collaborative project." at bounding box center [54, 316] width 7 height 7
checkbox input "true"
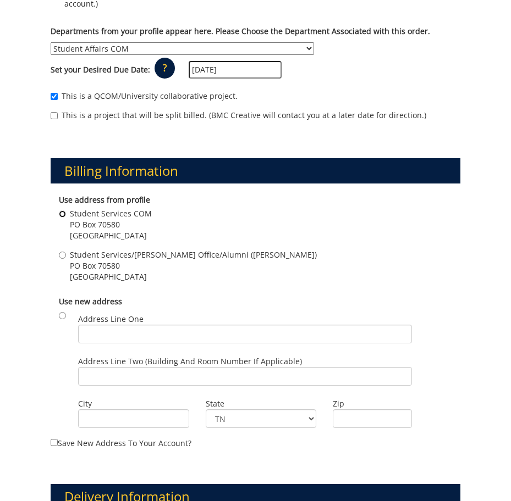
click at [65, 215] on input "Student Services COM PO Box 70580 Johnson City , TN 37614" at bounding box center [62, 214] width 7 height 7
radio input "true"
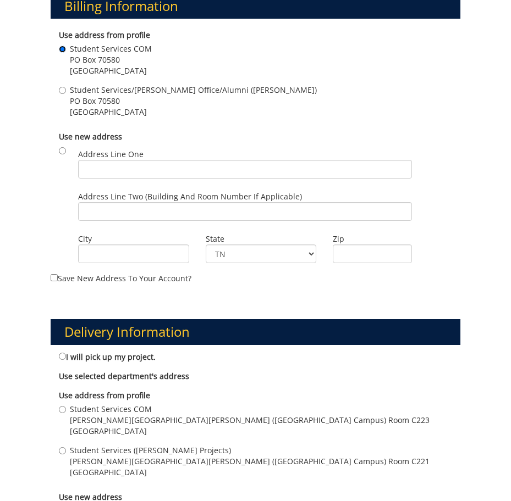
scroll to position [550, 0]
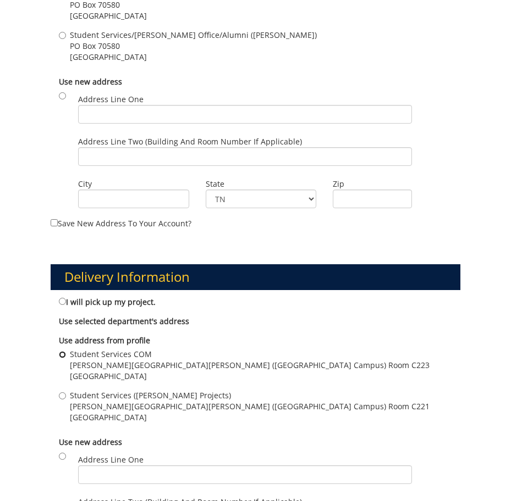
click at [62, 355] on input "Student Services COM Stanton-Gerber Hall (VA Campus) Room C223 Johnson City , T…" at bounding box center [62, 354] width 7 height 7
radio input "true"
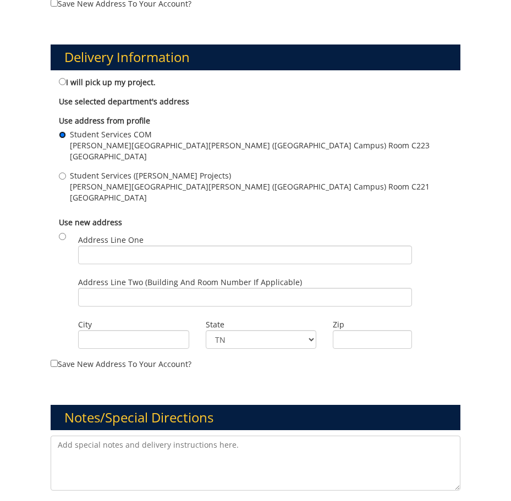
scroll to position [880, 0]
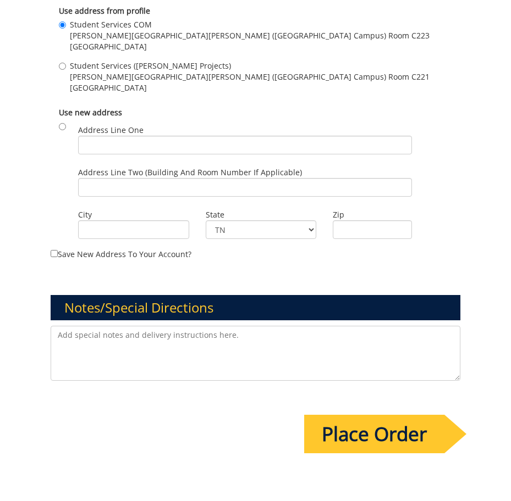
click at [369, 438] on input "Place Order" at bounding box center [374, 434] width 140 height 38
